Goal: Browse casually

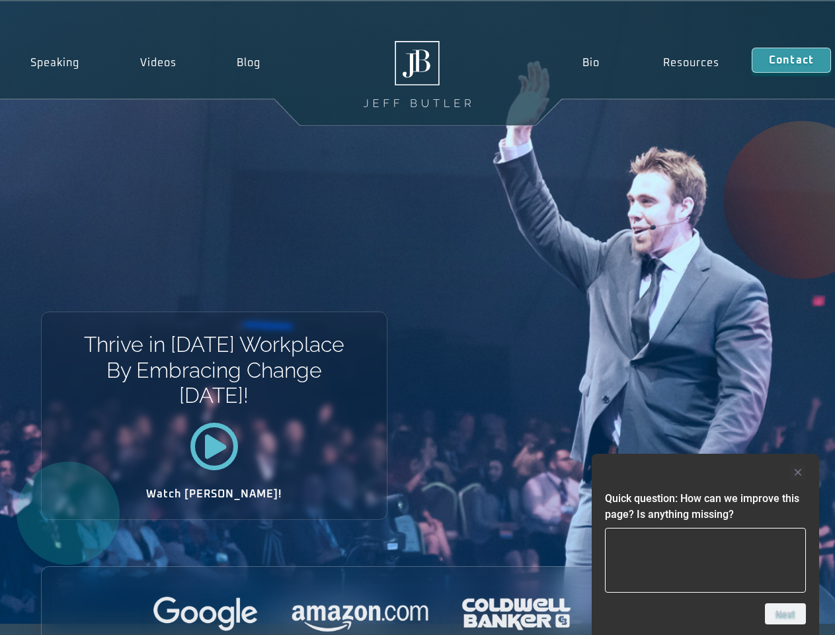
click at [417, 317] on div "Thrive in [DATE] Workplace By Embracing Change [DATE]! Watch [PERSON_NAME]!" at bounding box center [417, 312] width 835 height 622
click at [706, 472] on div at bounding box center [705, 472] width 201 height 16
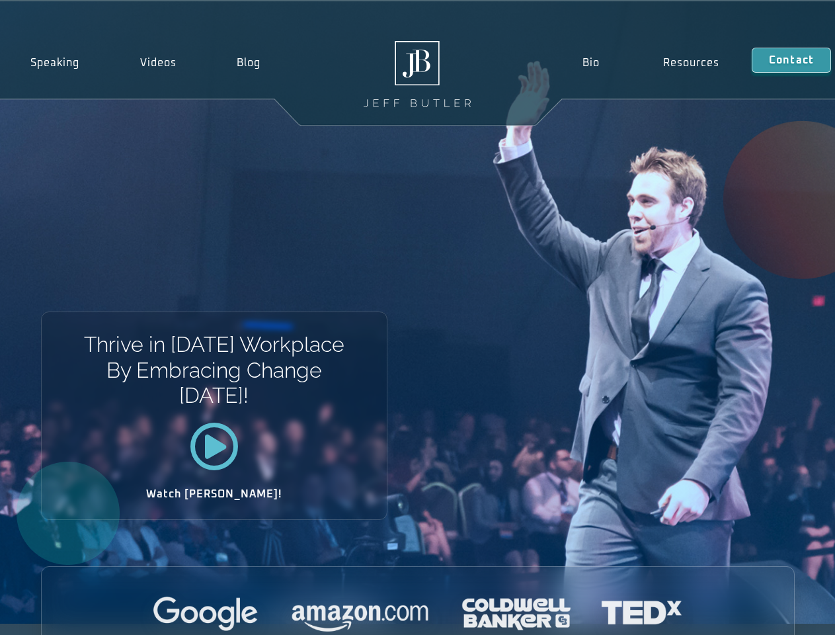
click at [786, 614] on div at bounding box center [418, 615] width 753 height 36
